Goal: Entertainment & Leisure: Consume media (video, audio)

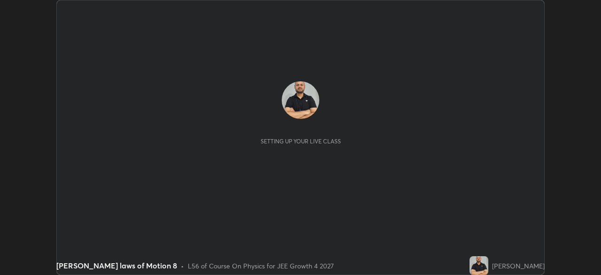
scroll to position [275, 601]
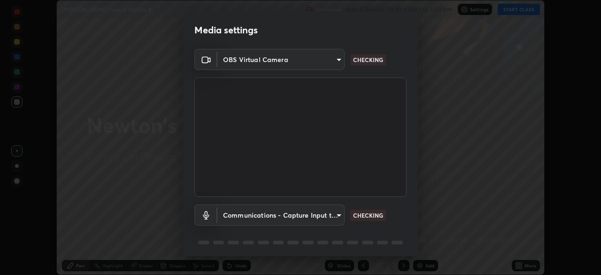
type input "f5867d0b8555505bdfc0634249509002703cce013fca216d78b14b94e2ec79da"
type input "communications"
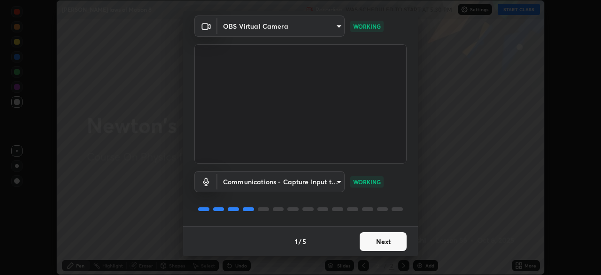
click at [383, 239] on button "Next" at bounding box center [383, 241] width 47 height 19
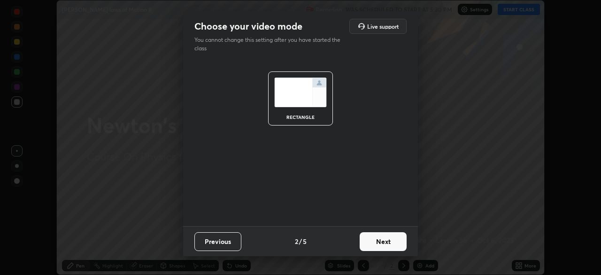
scroll to position [0, 0]
click at [383, 239] on button "Next" at bounding box center [383, 241] width 47 height 19
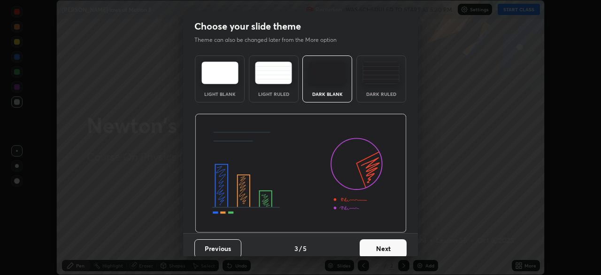
click at [384, 241] on button "Next" at bounding box center [383, 248] width 47 height 19
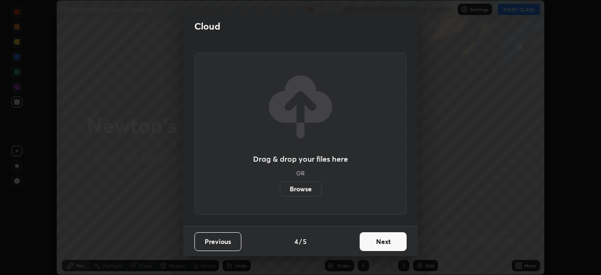
click at [386, 242] on button "Next" at bounding box center [383, 241] width 47 height 19
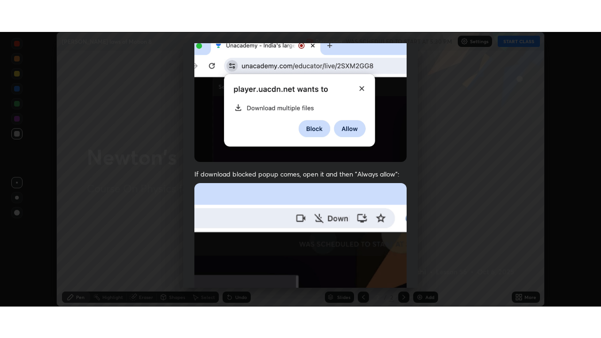
scroll to position [225, 0]
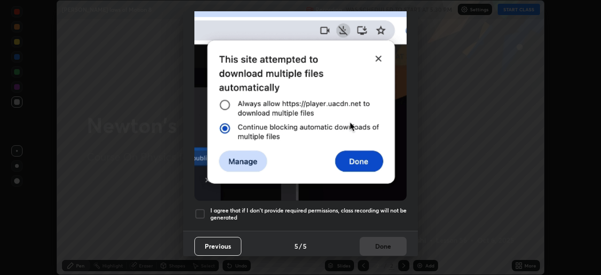
click at [201, 209] on div at bounding box center [199, 213] width 11 height 11
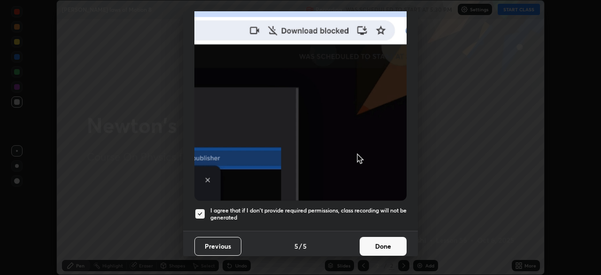
click at [380, 242] on button "Done" at bounding box center [383, 246] width 47 height 19
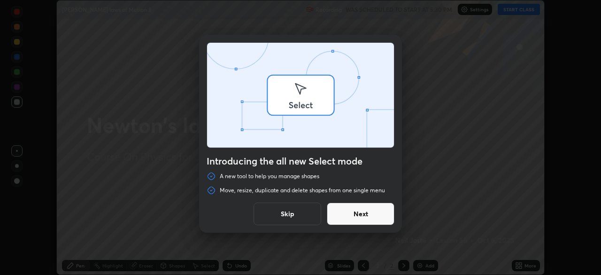
click at [519, 8] on div "Introducing the all new Select mode A new tool to help you manage shapes Move, …" at bounding box center [300, 137] width 601 height 275
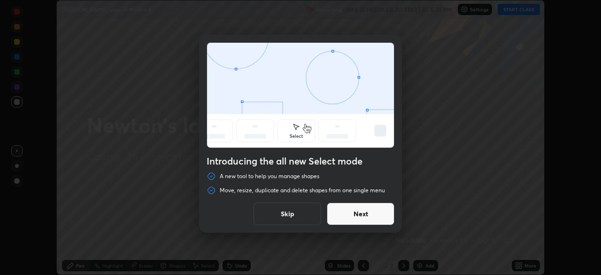
click at [291, 211] on button "Skip" at bounding box center [288, 213] width 68 height 23
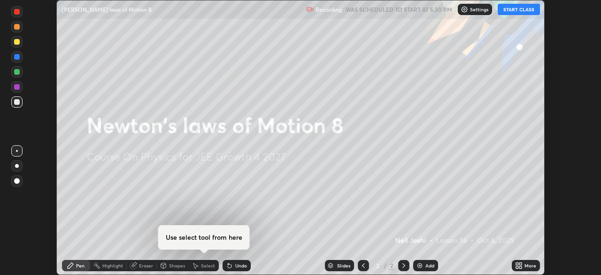
click at [510, 12] on button "START CLASS" at bounding box center [519, 9] width 42 height 11
click at [522, 267] on icon at bounding box center [520, 267] width 2 height 2
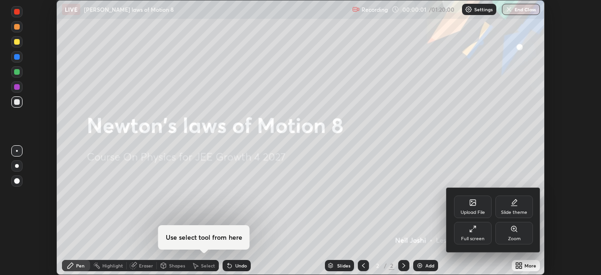
click at [478, 236] on div "Full screen" at bounding box center [472, 238] width 23 height 5
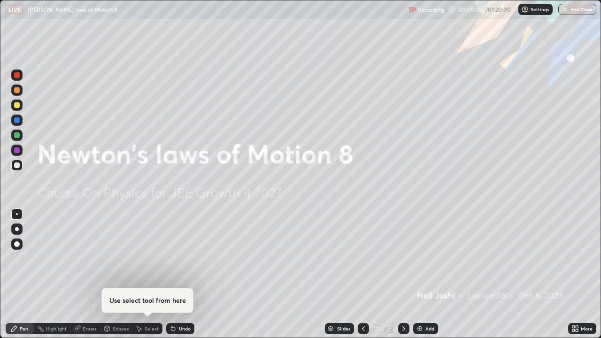
scroll to position [338, 601]
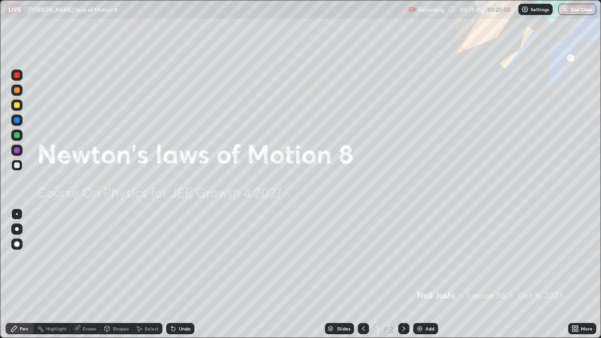
click at [486, 274] on div "Slides 2 / 2 Add" at bounding box center [381, 328] width 374 height 19
click at [425, 274] on div "Add" at bounding box center [425, 328] width 25 height 11
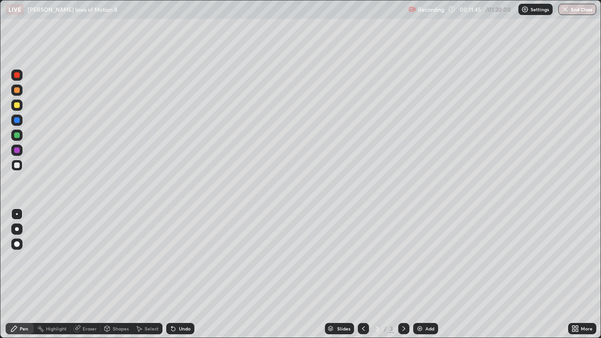
click at [17, 229] on div at bounding box center [17, 229] width 4 height 4
click at [19, 107] on div at bounding box center [17, 105] width 6 height 6
click at [116, 274] on div "Shapes" at bounding box center [121, 328] width 16 height 5
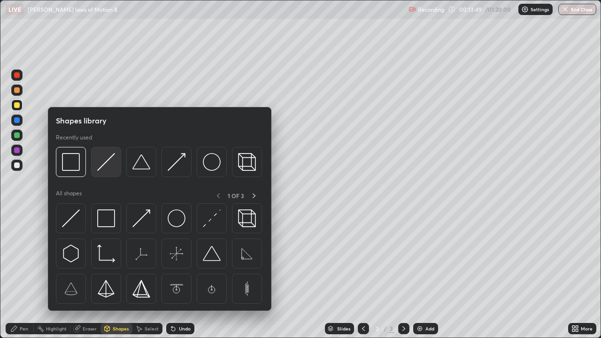
click at [109, 164] on img at bounding box center [106, 162] width 18 height 18
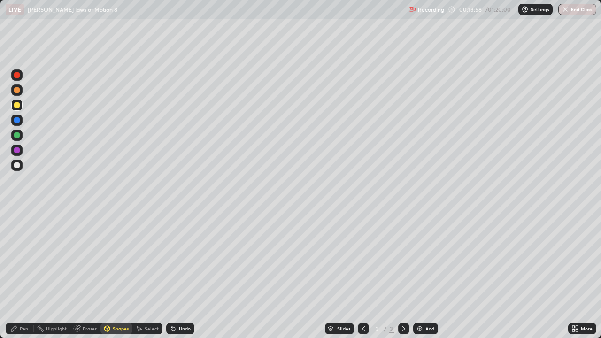
click at [24, 274] on div "Pen" at bounding box center [24, 328] width 8 height 5
click at [13, 78] on div at bounding box center [16, 75] width 11 height 11
click at [16, 78] on div at bounding box center [16, 75] width 11 height 11
click at [14, 122] on div at bounding box center [17, 120] width 6 height 6
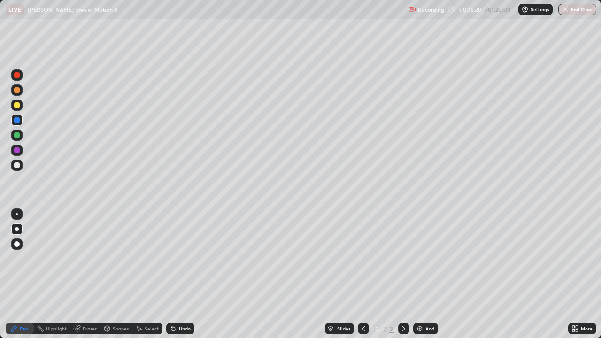
click at [16, 75] on div at bounding box center [17, 75] width 6 height 6
click at [16, 90] on div at bounding box center [17, 90] width 6 height 6
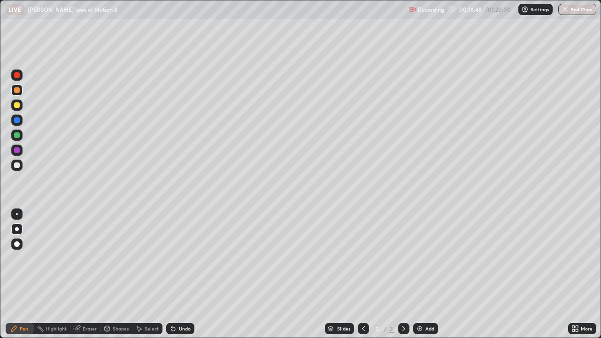
click at [180, 274] on div "Undo" at bounding box center [180, 328] width 28 height 11
click at [16, 109] on div at bounding box center [16, 105] width 11 height 11
click at [15, 106] on div at bounding box center [17, 105] width 6 height 6
click at [426, 274] on div "Add" at bounding box center [429, 328] width 9 height 5
click at [15, 74] on div at bounding box center [17, 75] width 6 height 6
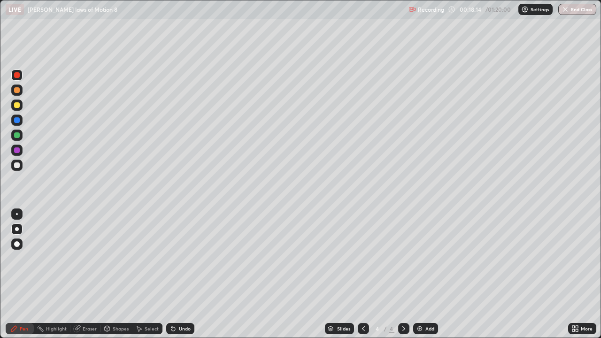
click at [363, 274] on icon at bounding box center [364, 329] width 8 height 8
click at [402, 274] on icon at bounding box center [404, 329] width 8 height 8
click at [361, 274] on icon at bounding box center [364, 329] width 8 height 8
click at [363, 274] on icon at bounding box center [363, 328] width 3 height 5
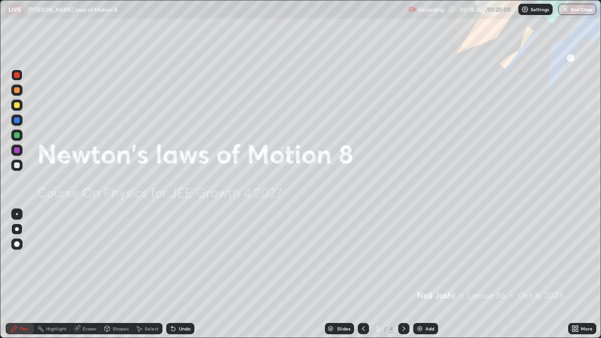
click at [402, 274] on icon at bounding box center [404, 329] width 8 height 8
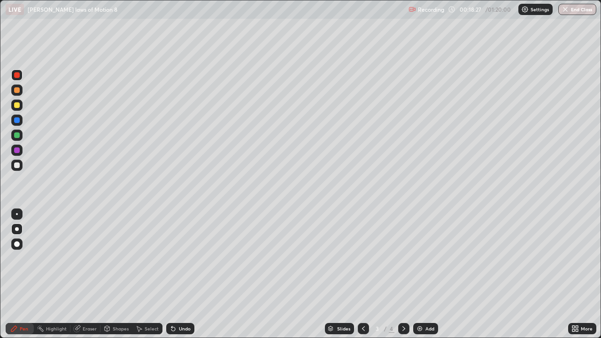
click at [402, 274] on icon at bounding box center [404, 329] width 8 height 8
click at [16, 76] on div at bounding box center [17, 75] width 6 height 6
click at [17, 73] on div at bounding box center [17, 75] width 6 height 6
click at [15, 136] on div at bounding box center [17, 135] width 6 height 6
click at [16, 137] on div at bounding box center [17, 135] width 6 height 6
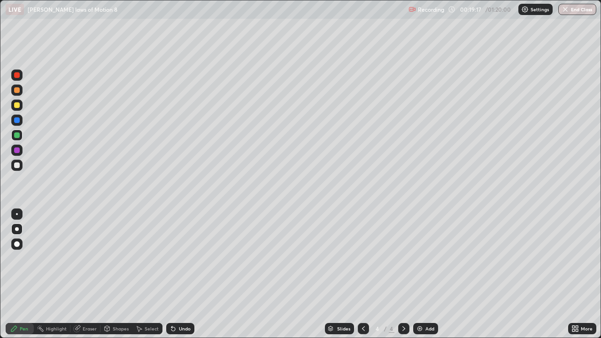
click at [17, 150] on div at bounding box center [17, 150] width 6 height 6
click at [363, 274] on icon at bounding box center [364, 329] width 8 height 8
click at [403, 274] on icon at bounding box center [404, 329] width 8 height 8
click at [15, 136] on div at bounding box center [17, 135] width 6 height 6
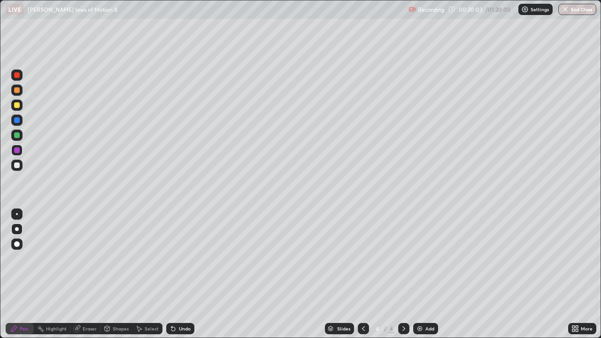
click at [15, 136] on div at bounding box center [17, 135] width 6 height 6
click at [16, 76] on div at bounding box center [17, 75] width 6 height 6
click at [17, 166] on div at bounding box center [17, 165] width 6 height 6
click at [16, 165] on div at bounding box center [17, 165] width 6 height 6
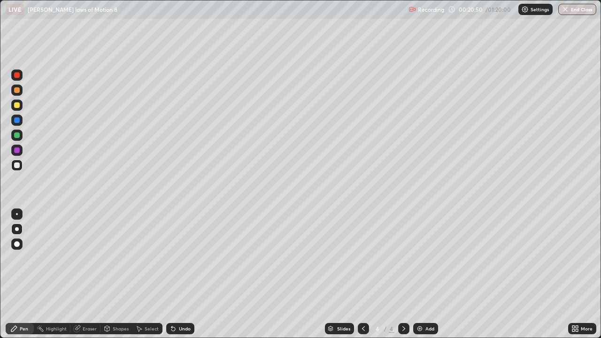
click at [358, 274] on div at bounding box center [363, 328] width 11 height 11
click at [399, 274] on div at bounding box center [403, 328] width 11 height 11
click at [16, 103] on div at bounding box center [17, 105] width 6 height 6
click at [18, 122] on div at bounding box center [17, 120] width 6 height 6
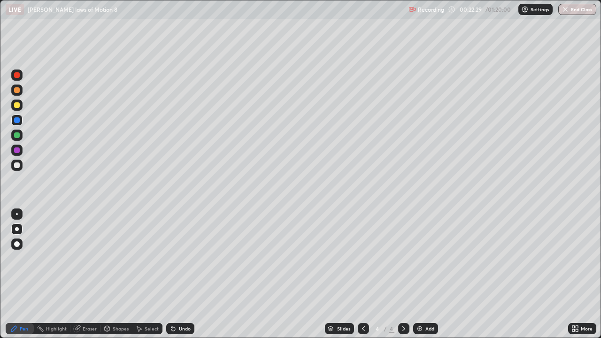
click at [185, 274] on div "Undo" at bounding box center [180, 328] width 28 height 11
click at [362, 274] on icon at bounding box center [363, 328] width 3 height 5
click at [82, 274] on div "Eraser" at bounding box center [85, 328] width 30 height 11
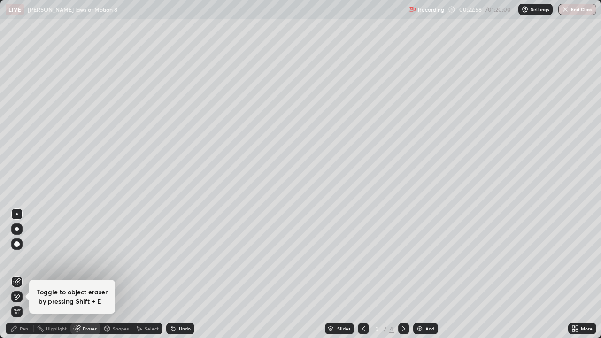
click at [17, 274] on icon at bounding box center [14, 329] width 8 height 8
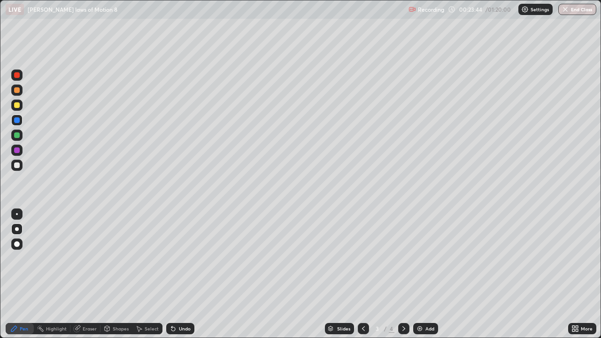
click at [15, 151] on div at bounding box center [17, 150] width 6 height 6
click at [14, 148] on div at bounding box center [17, 150] width 6 height 6
click at [12, 148] on div at bounding box center [16, 150] width 11 height 11
click at [402, 274] on icon at bounding box center [404, 329] width 8 height 8
click at [358, 274] on div at bounding box center [363, 328] width 11 height 11
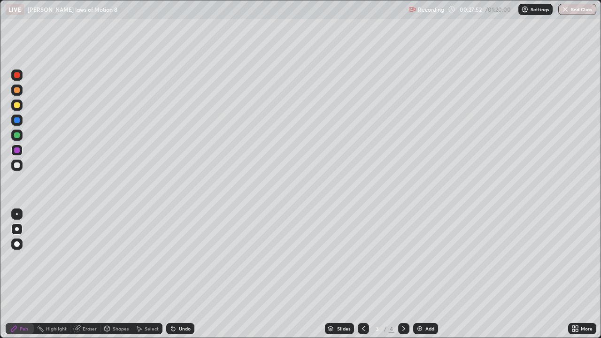
click at [403, 274] on icon at bounding box center [403, 328] width 3 height 5
click at [423, 274] on div "Add" at bounding box center [425, 328] width 25 height 11
click at [15, 105] on div at bounding box center [17, 105] width 6 height 6
click at [176, 274] on div "Undo" at bounding box center [180, 328] width 28 height 11
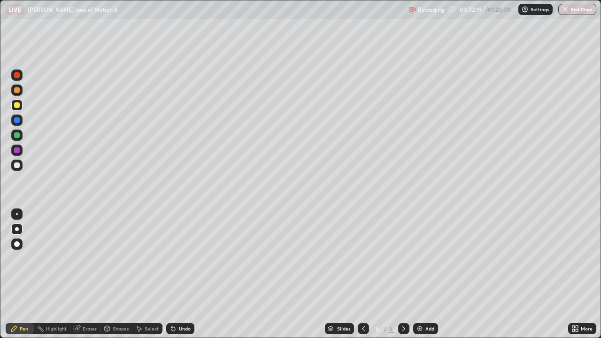
click at [177, 274] on div "Undo" at bounding box center [180, 328] width 28 height 11
click at [16, 120] on div at bounding box center [17, 120] width 6 height 6
click at [17, 72] on div at bounding box center [17, 75] width 6 height 6
click at [20, 166] on div at bounding box center [16, 165] width 11 height 11
click at [425, 274] on div "Add" at bounding box center [429, 328] width 9 height 5
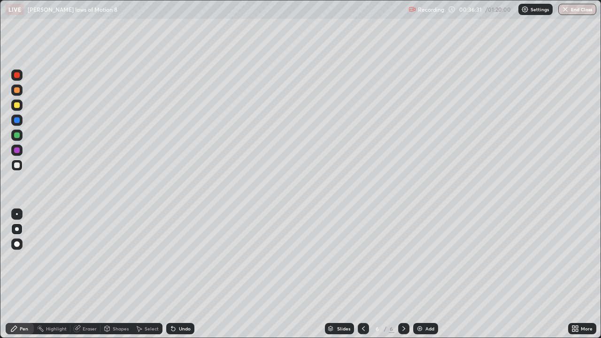
click at [17, 102] on div at bounding box center [16, 105] width 11 height 11
click at [15, 76] on div at bounding box center [17, 75] width 6 height 6
click at [14, 74] on div at bounding box center [17, 75] width 6 height 6
click at [18, 108] on div at bounding box center [17, 105] width 6 height 6
click at [17, 105] on div at bounding box center [17, 105] width 6 height 6
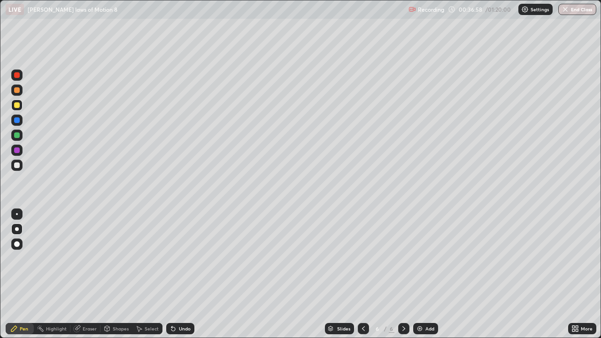
click at [16, 163] on div at bounding box center [17, 165] width 6 height 6
click at [185, 274] on div "Undo" at bounding box center [185, 328] width 12 height 5
click at [363, 274] on icon at bounding box center [364, 329] width 8 height 8
click at [403, 274] on icon at bounding box center [404, 329] width 8 height 8
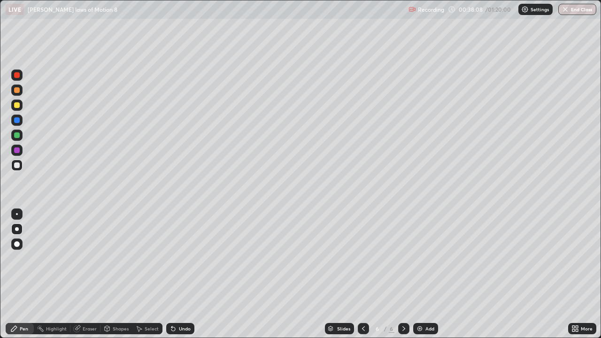
click at [17, 135] on div at bounding box center [17, 135] width 6 height 6
click at [182, 274] on div "Undo" at bounding box center [180, 328] width 28 height 11
click at [181, 274] on div "Undo" at bounding box center [180, 328] width 28 height 11
click at [180, 274] on div "Undo" at bounding box center [180, 328] width 28 height 11
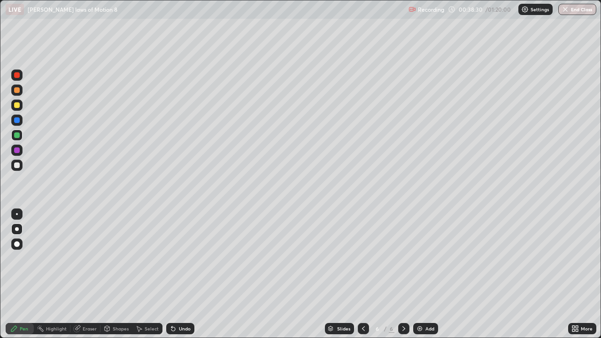
click at [180, 274] on div "Undo" at bounding box center [180, 328] width 28 height 11
click at [85, 274] on div "Eraser" at bounding box center [90, 328] width 14 height 5
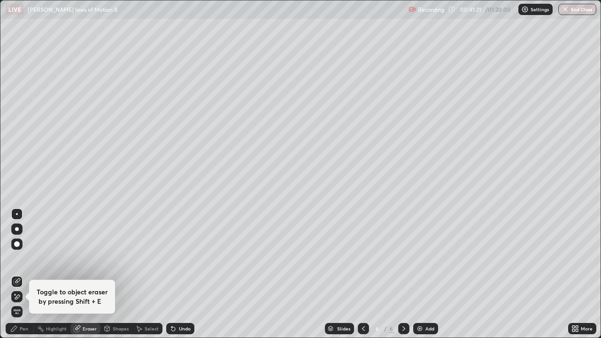
click at [89, 274] on div "Eraser" at bounding box center [90, 328] width 14 height 5
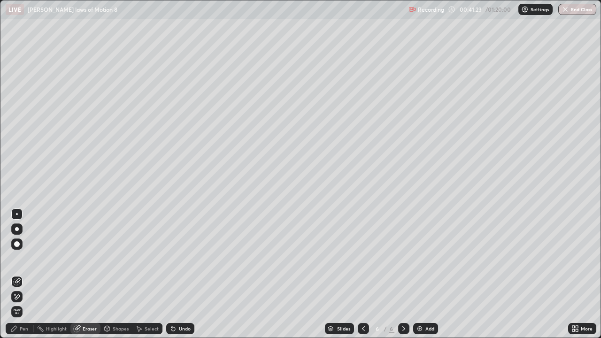
click at [20, 274] on div "Pen" at bounding box center [24, 328] width 8 height 5
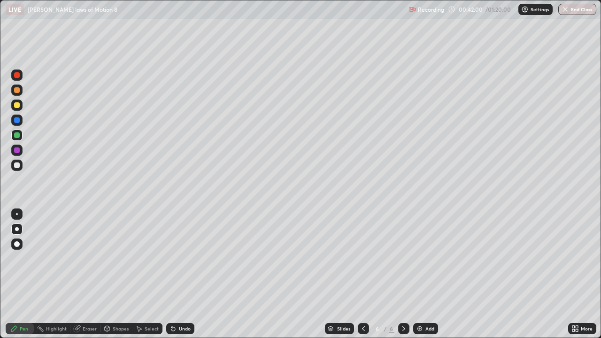
click at [427, 274] on div "Add" at bounding box center [429, 328] width 9 height 5
click at [18, 103] on div at bounding box center [17, 105] width 6 height 6
click at [16, 90] on div at bounding box center [17, 90] width 6 height 6
click at [15, 80] on div at bounding box center [16, 75] width 11 height 11
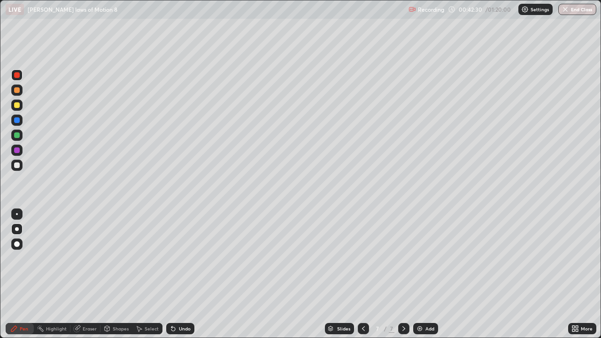
click at [15, 80] on div at bounding box center [16, 75] width 11 height 11
click at [17, 136] on div at bounding box center [17, 135] width 6 height 6
click at [18, 134] on div at bounding box center [17, 135] width 6 height 6
click at [17, 75] on div at bounding box center [17, 75] width 6 height 6
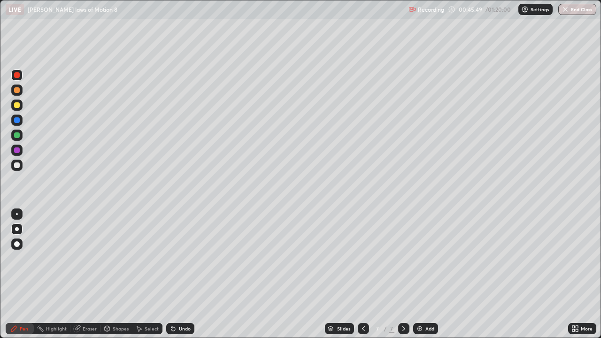
click at [19, 106] on div at bounding box center [17, 105] width 6 height 6
click at [13, 74] on div at bounding box center [16, 75] width 11 height 11
click at [17, 102] on div at bounding box center [17, 105] width 6 height 6
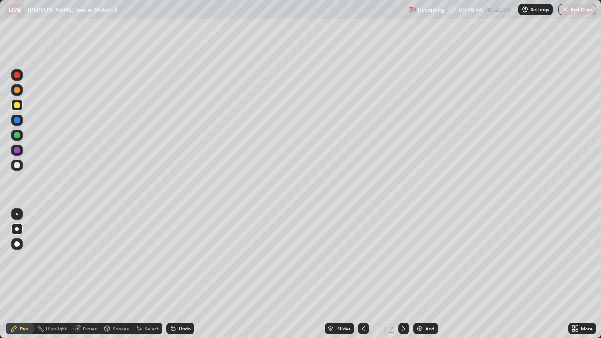
click at [424, 274] on div "Add" at bounding box center [425, 328] width 25 height 11
click at [17, 77] on div at bounding box center [17, 75] width 6 height 6
click at [175, 274] on icon at bounding box center [174, 329] width 8 height 8
click at [179, 274] on div "Undo" at bounding box center [185, 328] width 12 height 5
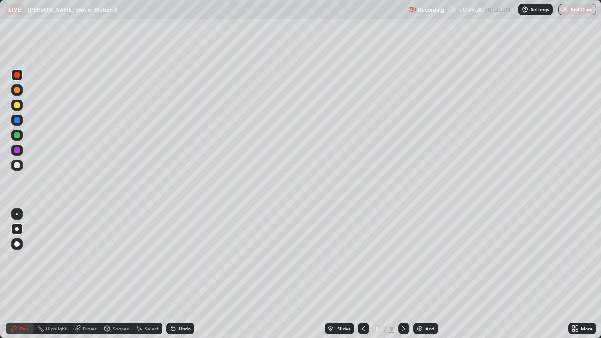
click at [176, 274] on div "Undo" at bounding box center [180, 328] width 28 height 11
click at [175, 274] on icon at bounding box center [174, 329] width 8 height 8
click at [171, 274] on icon at bounding box center [171, 326] width 1 height 1
click at [15, 106] on div at bounding box center [17, 105] width 6 height 6
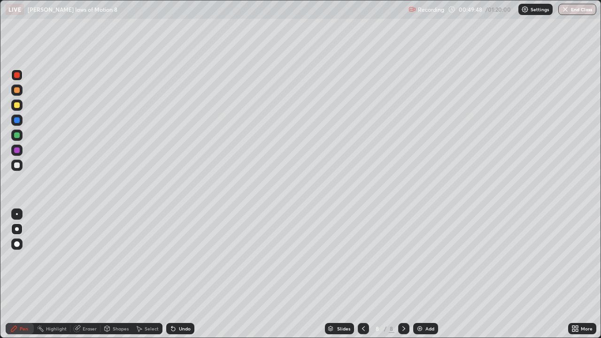
click at [17, 104] on div at bounding box center [17, 105] width 6 height 6
click at [17, 76] on div at bounding box center [17, 75] width 6 height 6
click at [178, 274] on div "Undo" at bounding box center [180, 328] width 28 height 11
click at [15, 107] on div at bounding box center [17, 105] width 6 height 6
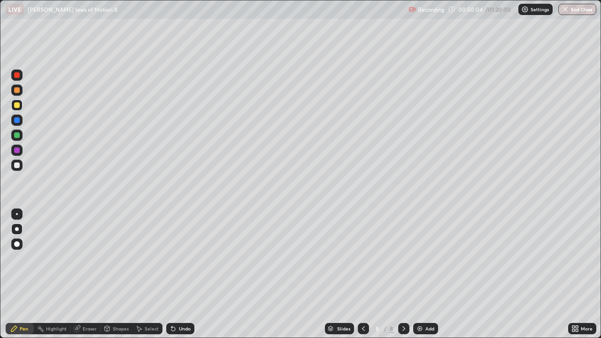
click at [15, 107] on div at bounding box center [17, 105] width 6 height 6
click at [14, 91] on div at bounding box center [17, 90] width 6 height 6
click at [17, 78] on div at bounding box center [16, 75] width 11 height 11
click at [15, 124] on div at bounding box center [16, 120] width 11 height 11
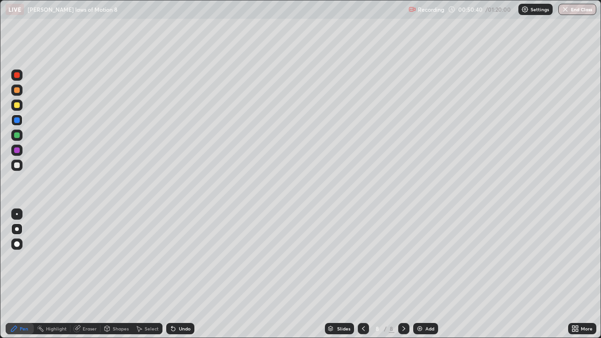
click at [15, 166] on div at bounding box center [17, 165] width 6 height 6
click at [15, 136] on div at bounding box center [17, 135] width 6 height 6
click at [17, 164] on div at bounding box center [17, 165] width 6 height 6
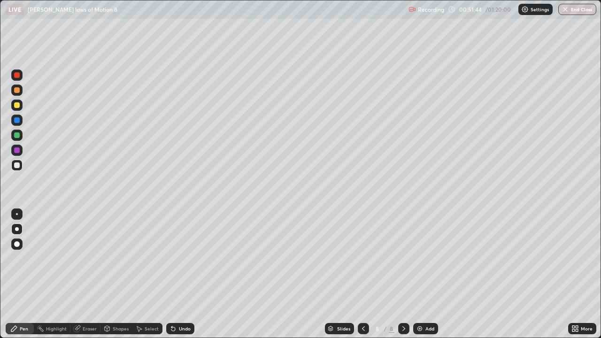
click at [17, 106] on div at bounding box center [17, 105] width 6 height 6
click at [16, 105] on div at bounding box center [17, 105] width 6 height 6
click at [16, 89] on div at bounding box center [17, 90] width 6 height 6
click at [17, 104] on div at bounding box center [17, 105] width 6 height 6
click at [16, 75] on div at bounding box center [17, 75] width 6 height 6
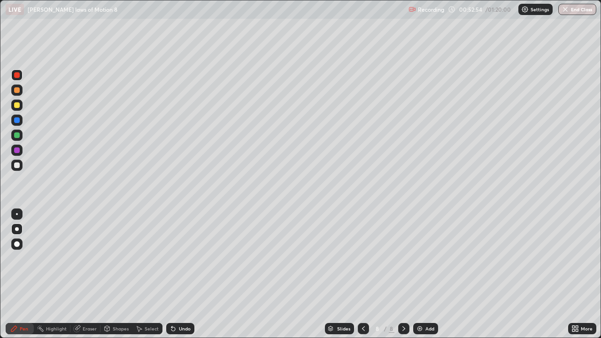
click at [16, 75] on div at bounding box center [17, 75] width 6 height 6
click at [85, 274] on div "Eraser" at bounding box center [85, 328] width 30 height 11
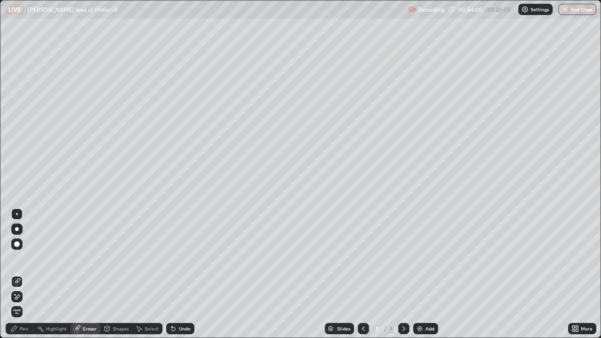
click at [85, 274] on div "Eraser" at bounding box center [90, 328] width 14 height 5
click at [22, 274] on div "Pen" at bounding box center [24, 328] width 8 height 5
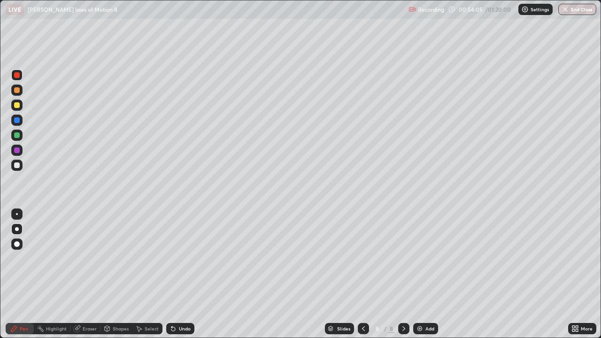
click at [20, 274] on div "Pen" at bounding box center [24, 328] width 8 height 5
click at [187, 274] on div "Undo" at bounding box center [180, 328] width 28 height 11
click at [183, 274] on div "Undo" at bounding box center [180, 328] width 28 height 11
click at [182, 274] on div "Undo" at bounding box center [180, 328] width 28 height 11
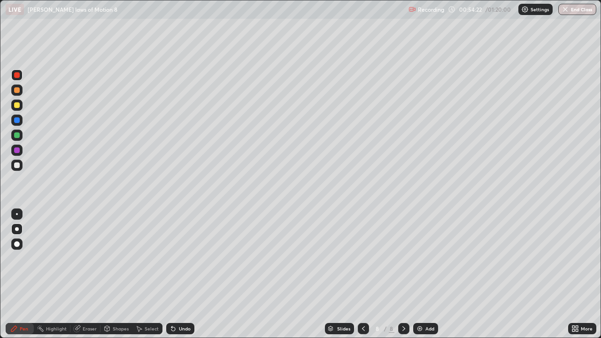
click at [182, 274] on div "Undo" at bounding box center [180, 328] width 28 height 11
click at [12, 170] on div at bounding box center [16, 165] width 11 height 15
click at [18, 167] on div at bounding box center [17, 165] width 6 height 6
click at [177, 274] on div "Undo" at bounding box center [180, 328] width 28 height 11
click at [13, 104] on div at bounding box center [16, 105] width 11 height 11
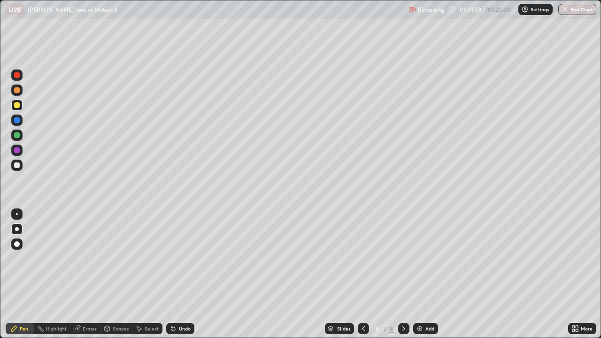
click at [423, 274] on div "Add" at bounding box center [425, 328] width 25 height 11
click at [17, 91] on div at bounding box center [17, 90] width 6 height 6
click at [14, 105] on div at bounding box center [17, 105] width 6 height 6
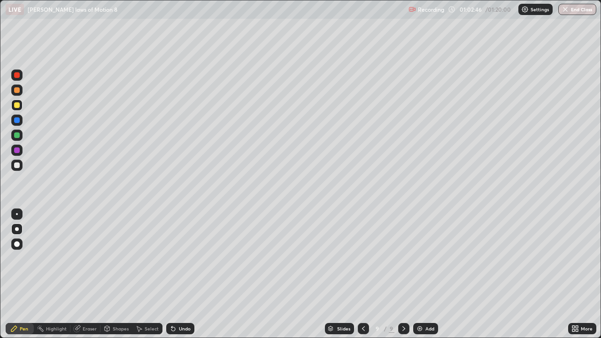
click at [15, 75] on div at bounding box center [17, 75] width 6 height 6
click at [175, 274] on icon at bounding box center [174, 329] width 8 height 8
click at [13, 154] on div at bounding box center [16, 150] width 11 height 11
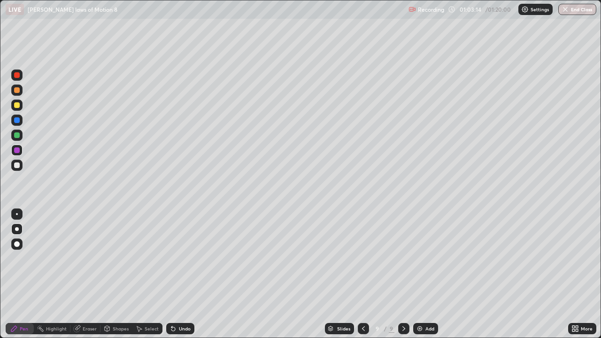
click at [180, 274] on div "Undo" at bounding box center [185, 328] width 12 height 5
click at [179, 274] on div "Undo" at bounding box center [185, 328] width 12 height 5
click at [176, 274] on div "Undo" at bounding box center [180, 328] width 28 height 11
click at [18, 108] on div at bounding box center [16, 105] width 11 height 11
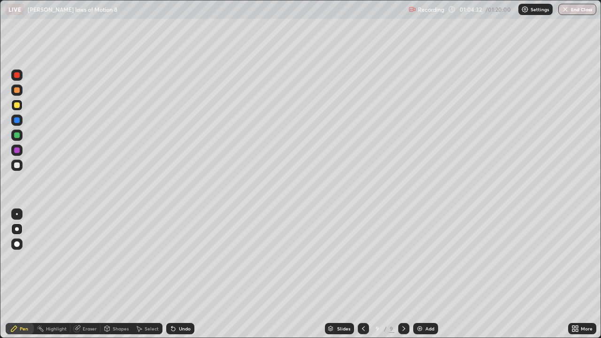
click at [188, 274] on div "Undo" at bounding box center [185, 328] width 12 height 5
click at [185, 274] on div "Undo" at bounding box center [185, 328] width 12 height 5
click at [186, 274] on div "Undo" at bounding box center [185, 328] width 12 height 5
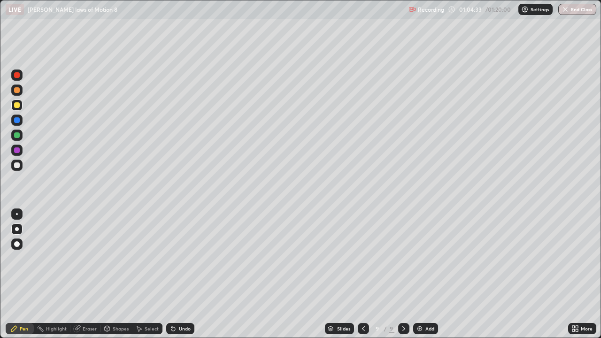
click at [186, 274] on div "Undo" at bounding box center [185, 328] width 12 height 5
click at [190, 274] on div "Undo" at bounding box center [180, 328] width 28 height 11
click at [188, 274] on div "Undo" at bounding box center [180, 328] width 28 height 11
click at [188, 274] on div "Undo" at bounding box center [185, 328] width 12 height 5
click at [184, 274] on div "Undo" at bounding box center [185, 328] width 12 height 5
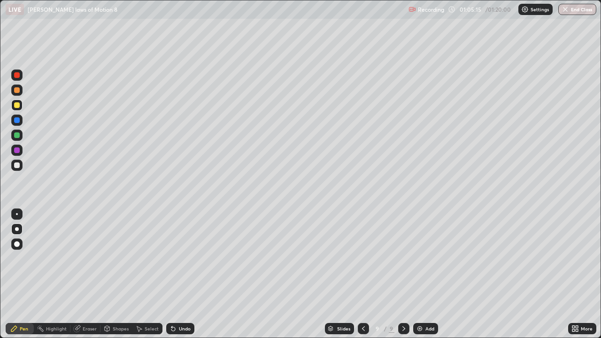
click at [193, 274] on div "Undo" at bounding box center [178, 328] width 32 height 19
click at [191, 274] on div "Undo" at bounding box center [180, 328] width 28 height 11
click at [184, 274] on div "Undo" at bounding box center [185, 328] width 12 height 5
